Goal: Information Seeking & Learning: Check status

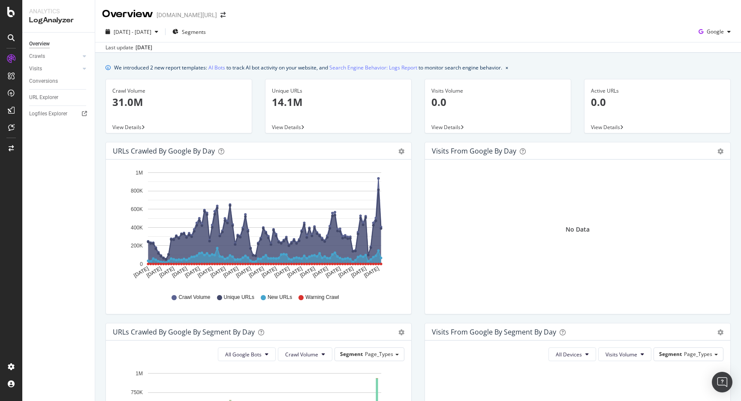
click at [289, 35] on div "[DATE] - [DATE] Segments Google" at bounding box center [418, 33] width 646 height 17
click at [178, 30] on icon "button" at bounding box center [175, 31] width 6 height 5
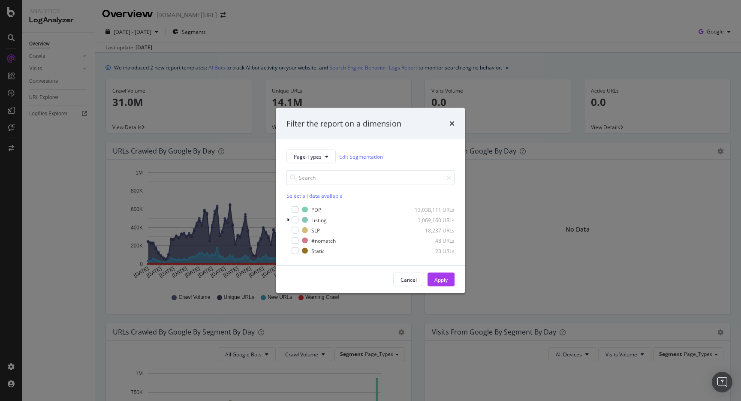
click at [234, 23] on div "Filter the report on a dimension Page-Types Edit Segmentation Select all data a…" at bounding box center [370, 200] width 741 height 401
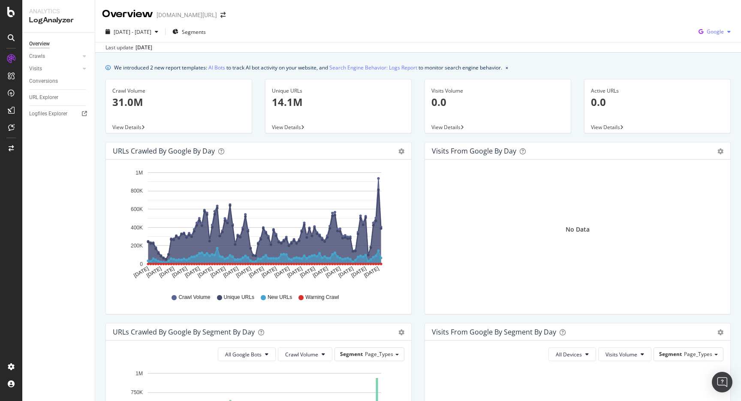
click at [711, 36] on div "Google" at bounding box center [714, 31] width 39 height 13
click at [649, 66] on div "We introduced 2 new report templates: AI Bots to track AI bot activity on your …" at bounding box center [418, 67] width 625 height 9
click at [524, 36] on div "[DATE] - [DATE] Segments Google" at bounding box center [418, 33] width 646 height 17
click at [209, 28] on button "Segments" at bounding box center [189, 32] width 40 height 14
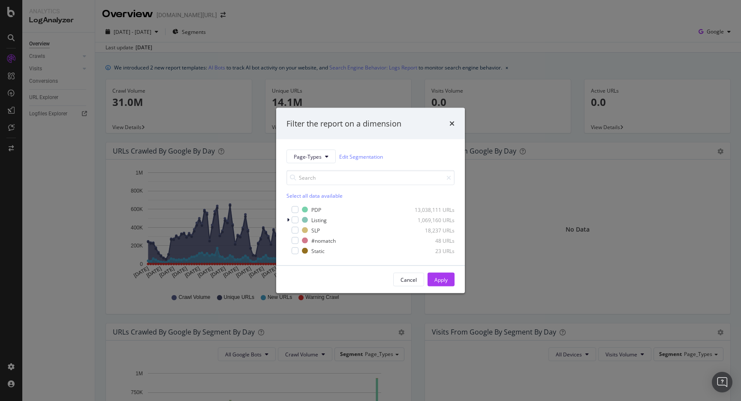
click at [335, 25] on div "Filter the report on a dimension Page-Types Edit Segmentation Select all data a…" at bounding box center [370, 200] width 741 height 401
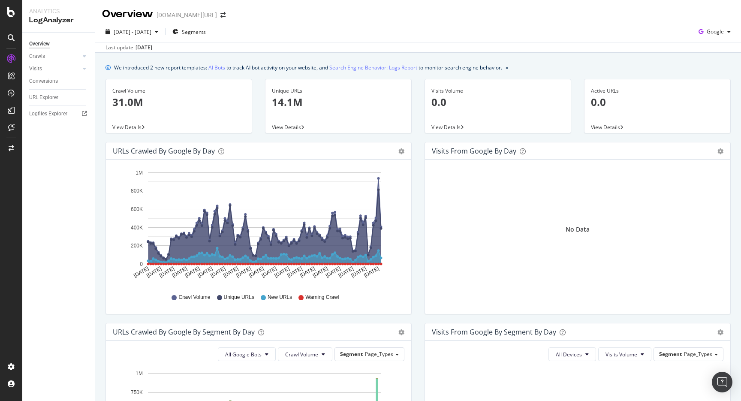
click at [53, 90] on div "Overview Crawls Daily Distribution Segments Distribution HTTP Codes Resources V…" at bounding box center [58, 217] width 72 height 368
click at [53, 96] on div "URL Explorer" at bounding box center [43, 97] width 29 height 9
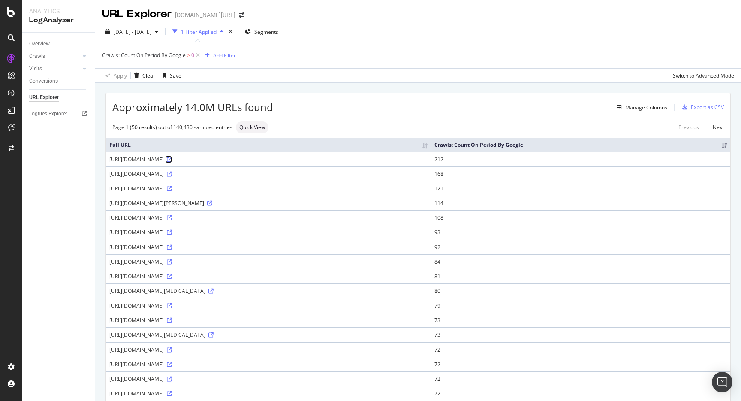
click at [172, 157] on icon at bounding box center [169, 159] width 5 height 5
click at [450, 72] on div "Apply Clear Save Switch to Advanced Mode" at bounding box center [418, 75] width 646 height 14
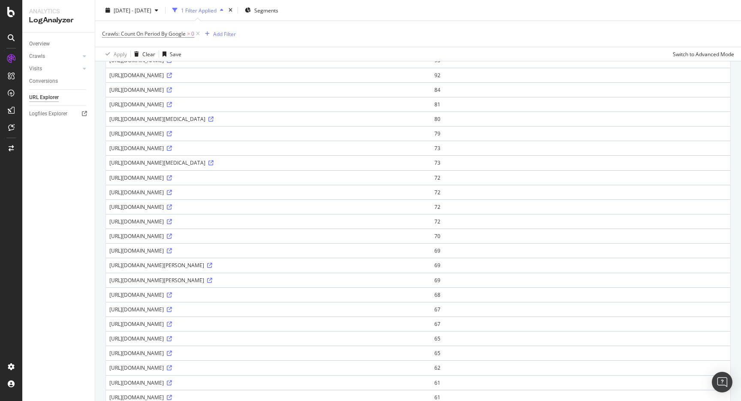
scroll to position [178, 0]
